Goal: Task Accomplishment & Management: Manage account settings

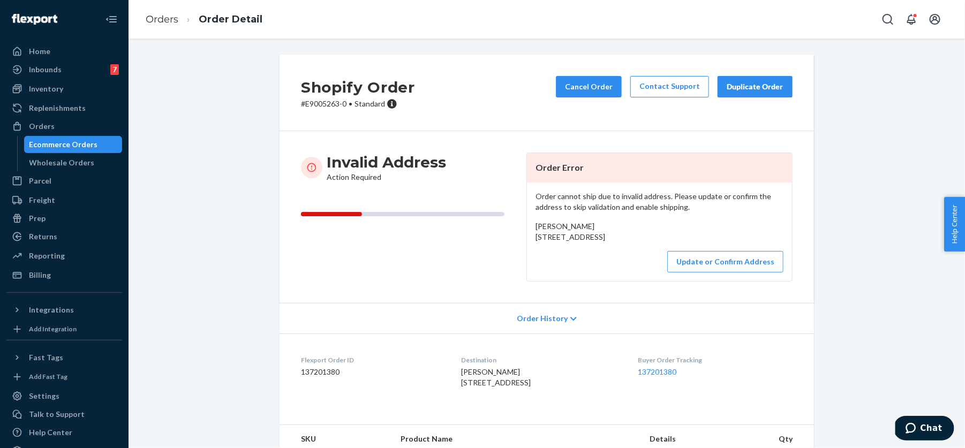
drag, startPoint x: 536, startPoint y: 237, endPoint x: 607, endPoint y: 260, distance: 74.9
click at [607, 243] on div "[PERSON_NAME] [STREET_ADDRESS]" at bounding box center [660, 231] width 248 height 21
copy span "[STREET_ADDRESS]"
click at [729, 273] on button "Update or Confirm Address" at bounding box center [726, 261] width 116 height 21
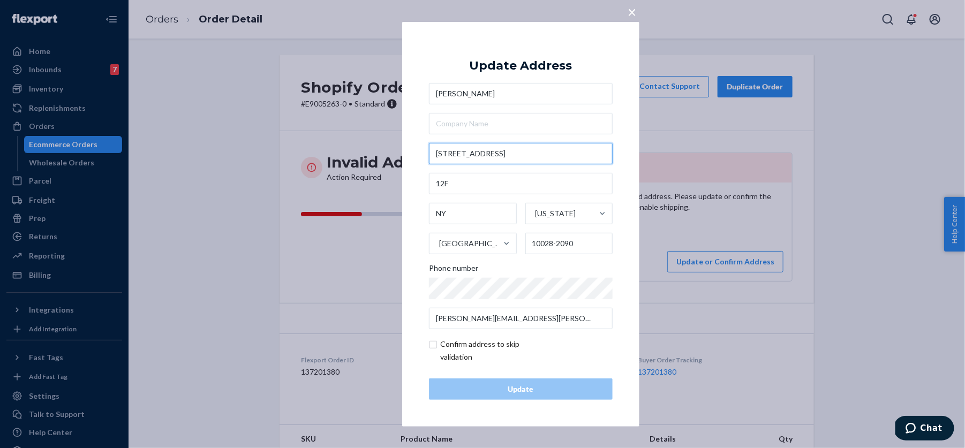
drag, startPoint x: 439, startPoint y: 154, endPoint x: 425, endPoint y: 154, distance: 13.9
click at [425, 154] on div "× Update Address [PERSON_NAME][STREET_ADDRESS][US_STATE][PHONE_NUMBER] Phone nu…" at bounding box center [520, 223] width 237 height 405
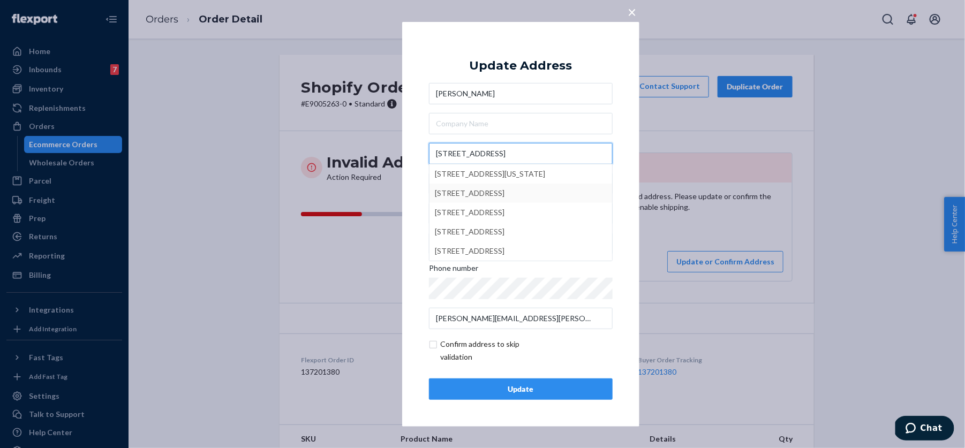
type input "[STREET_ADDRESS]"
click at [414, 188] on div "× Update Address [PERSON_NAME] [STREET_ADDRESS][US_STATE] [STREET_ADDRESS] [STR…" at bounding box center [520, 223] width 237 height 405
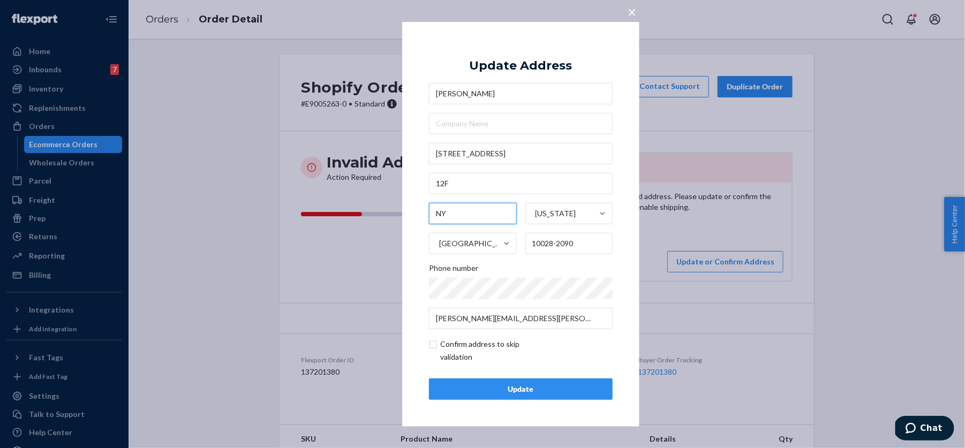
click at [455, 218] on input "NY" at bounding box center [473, 213] width 88 height 21
type input "[US_STATE]"
click at [458, 345] on input "checkbox" at bounding box center [491, 351] width 124 height 26
checkbox input "true"
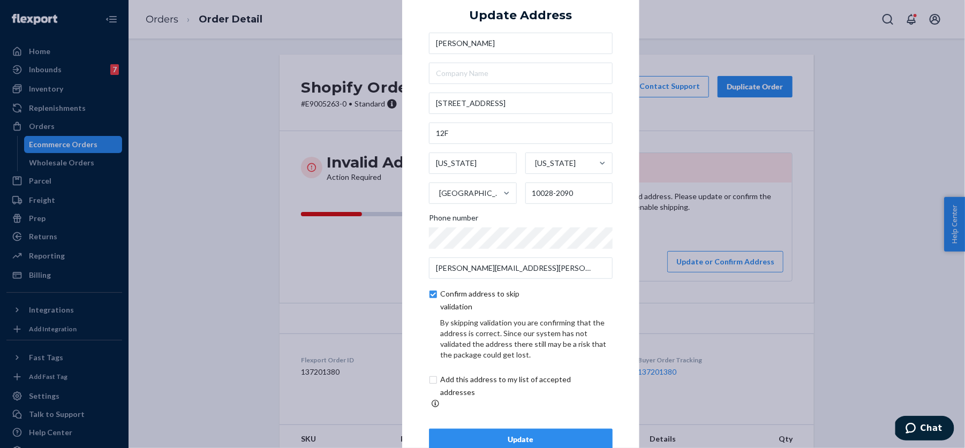
scroll to position [23, 0]
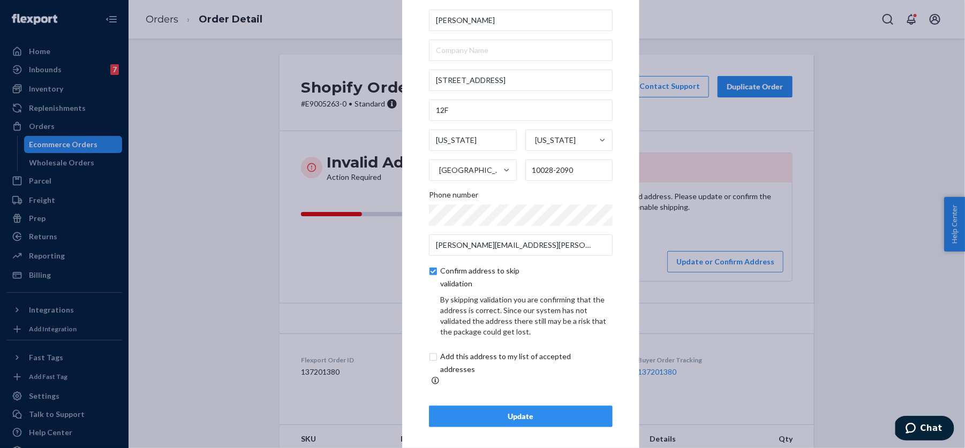
click at [543, 411] on div "Update" at bounding box center [521, 416] width 166 height 11
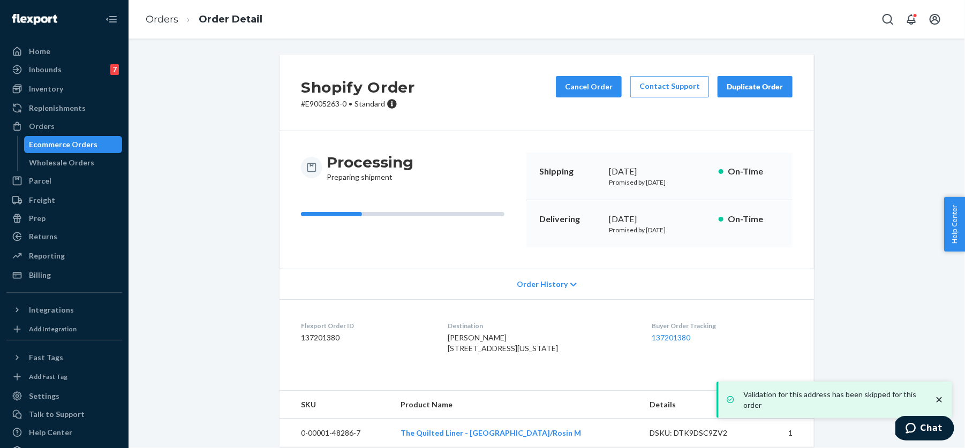
drag, startPoint x: 452, startPoint y: 346, endPoint x: 553, endPoint y: 368, distance: 103.6
click at [553, 369] on dl "Flexport Order ID 137201380 Destination [PERSON_NAME] [STREET_ADDRESS][US_STATE…" at bounding box center [547, 340] width 535 height 80
copy span "[STREET_ADDRESS][US_STATE]"
